Goal: Check status: Check status

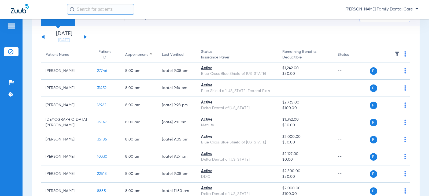
scroll to position [27, 0]
click at [85, 36] on button at bounding box center [85, 37] width 3 height 4
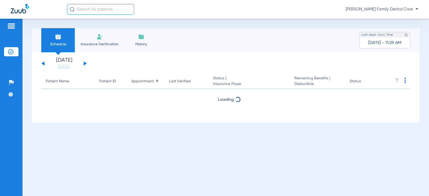
click at [85, 36] on li "Insurance Verification" at bounding box center [100, 40] width 50 height 24
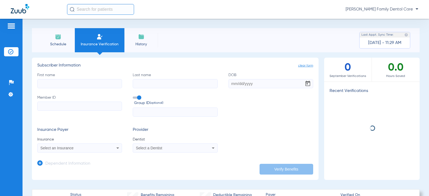
click at [85, 36] on li "Insurance Verification" at bounding box center [100, 40] width 50 height 24
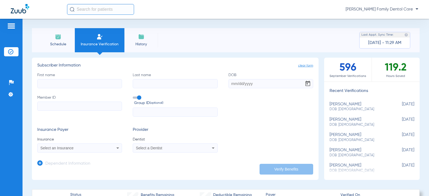
click at [55, 47] on li "Schedule" at bounding box center [58, 40] width 34 height 24
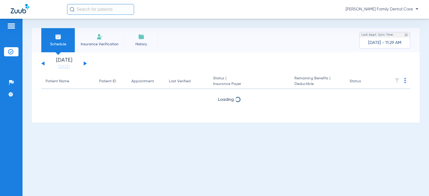
click at [84, 64] on button at bounding box center [85, 63] width 3 height 4
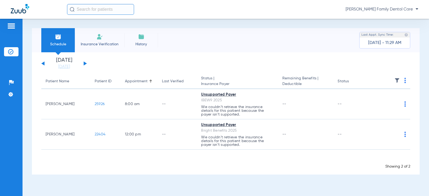
click at [84, 64] on button at bounding box center [85, 63] width 3 height 4
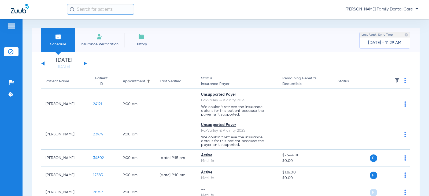
click at [84, 64] on button at bounding box center [85, 63] width 3 height 4
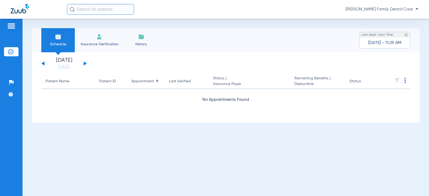
click at [84, 64] on button at bounding box center [85, 63] width 3 height 4
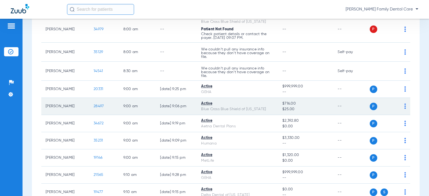
scroll to position [134, 0]
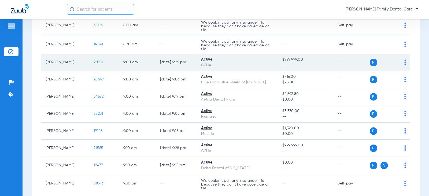
click at [94, 61] on span "20331" at bounding box center [99, 62] width 10 height 4
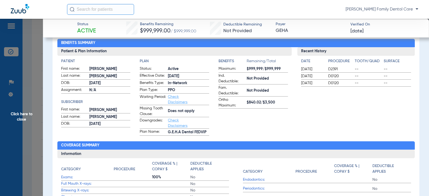
scroll to position [54, 0]
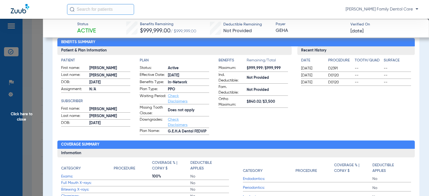
click at [27, 117] on span "Click here to close" at bounding box center [21, 117] width 43 height 196
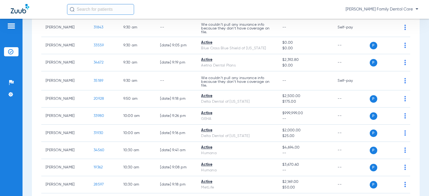
scroll to position [295, 0]
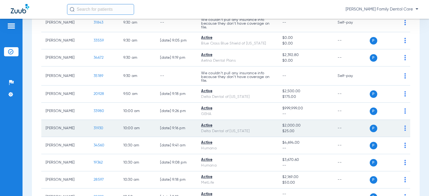
click at [94, 128] on span "31930" at bounding box center [99, 128] width 10 height 4
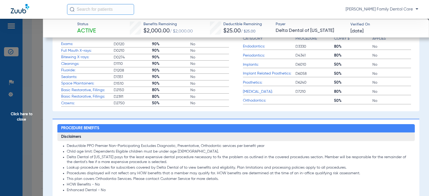
scroll to position [188, 0]
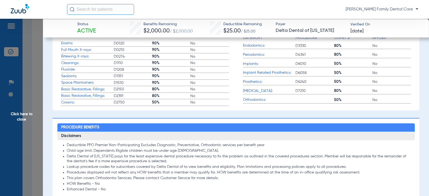
click at [19, 116] on span "Click here to close" at bounding box center [21, 117] width 43 height 196
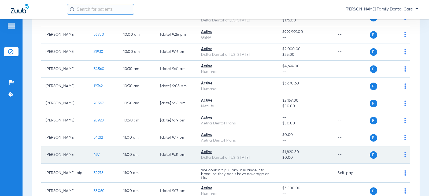
scroll to position [403, 0]
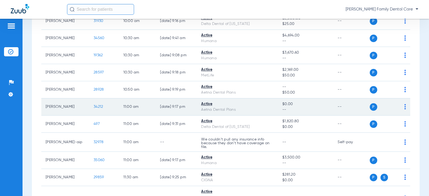
click at [94, 109] on td "34212" at bounding box center [104, 107] width 30 height 17
click at [94, 108] on span "34212" at bounding box center [98, 107] width 9 height 4
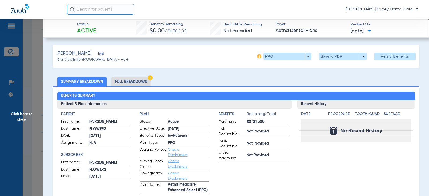
click at [23, 112] on span "Click here to close" at bounding box center [21, 117] width 43 height 196
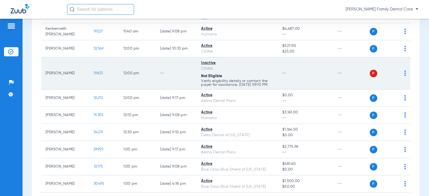
scroll to position [617, 0]
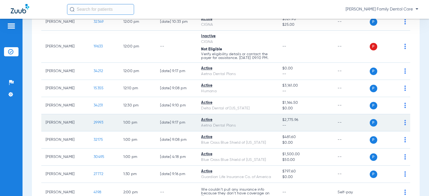
click at [94, 125] on span "29993" at bounding box center [99, 123] width 10 height 4
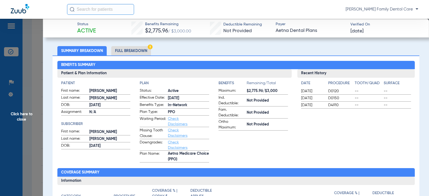
scroll to position [0, 0]
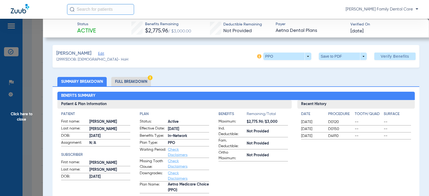
click at [20, 114] on span "Click here to close" at bounding box center [21, 117] width 43 height 196
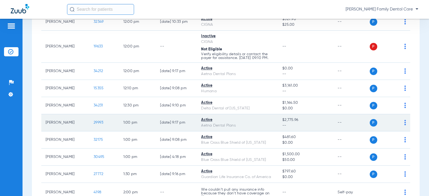
click at [98, 125] on span "29993" at bounding box center [99, 123] width 10 height 4
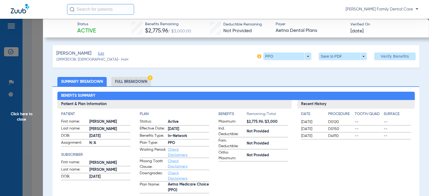
click at [27, 114] on span "Click here to close" at bounding box center [21, 117] width 43 height 196
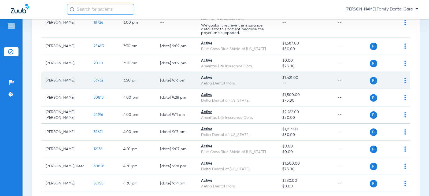
scroll to position [966, 0]
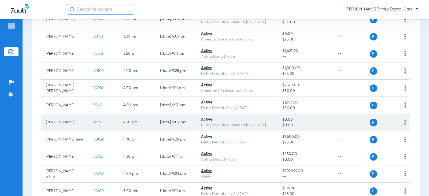
click at [94, 124] on span "12136" at bounding box center [98, 123] width 9 height 4
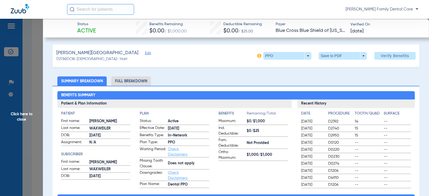
scroll to position [0, 0]
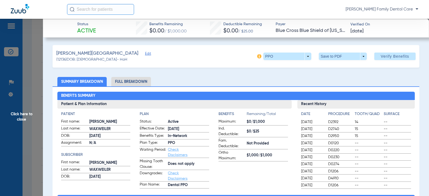
click at [126, 78] on li "Full Breakdown" at bounding box center [131, 81] width 40 height 9
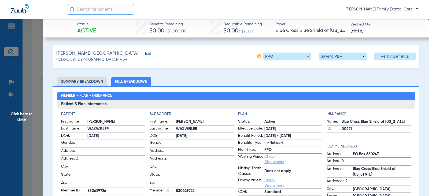
click at [21, 112] on span "Click here to close" at bounding box center [21, 117] width 43 height 196
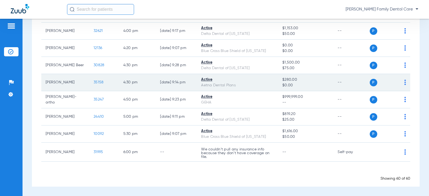
scroll to position [1044, 0]
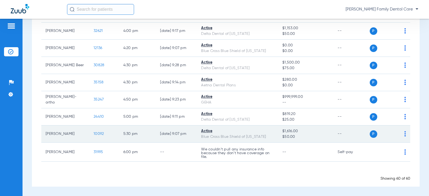
click at [97, 133] on span "10092" at bounding box center [99, 134] width 10 height 4
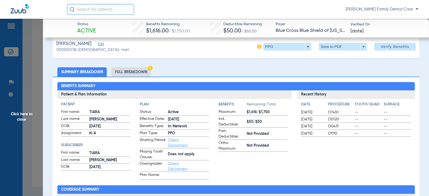
scroll to position [0, 0]
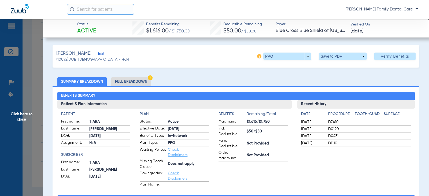
click at [18, 113] on span "Click here to close" at bounding box center [21, 117] width 43 height 196
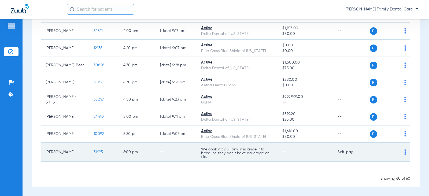
scroll to position [1018, 0]
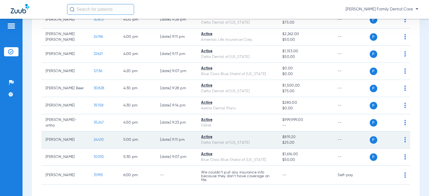
click at [94, 142] on span "24410" at bounding box center [99, 140] width 10 height 4
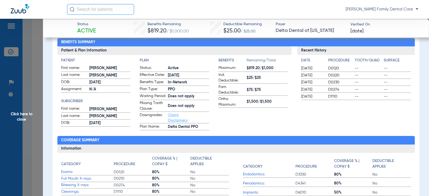
scroll to position [0, 0]
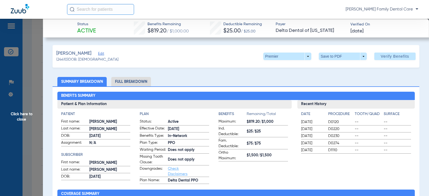
click at [23, 115] on span "Click here to close" at bounding box center [21, 117] width 43 height 196
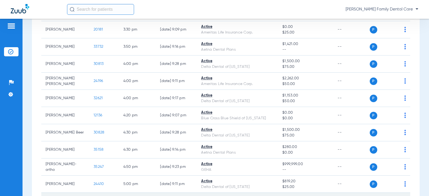
scroll to position [964, 0]
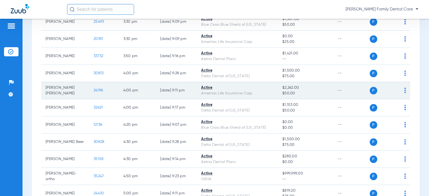
click at [95, 92] on span "24196" at bounding box center [98, 91] width 9 height 4
